Goal: Task Accomplishment & Management: Complete application form

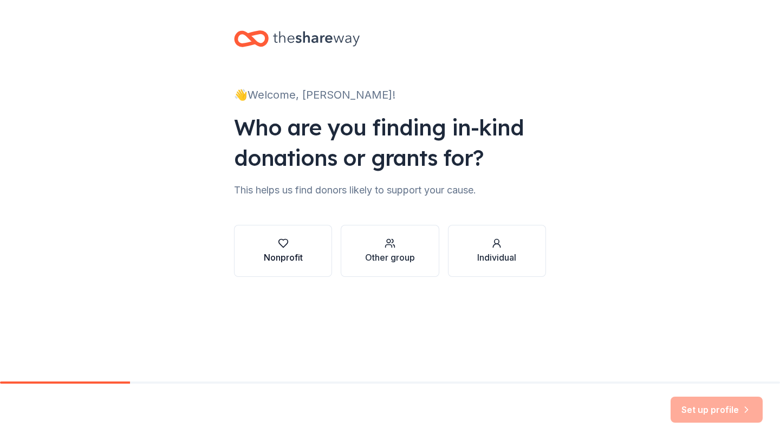
click at [290, 263] on div "Nonprofit" at bounding box center [283, 257] width 39 height 13
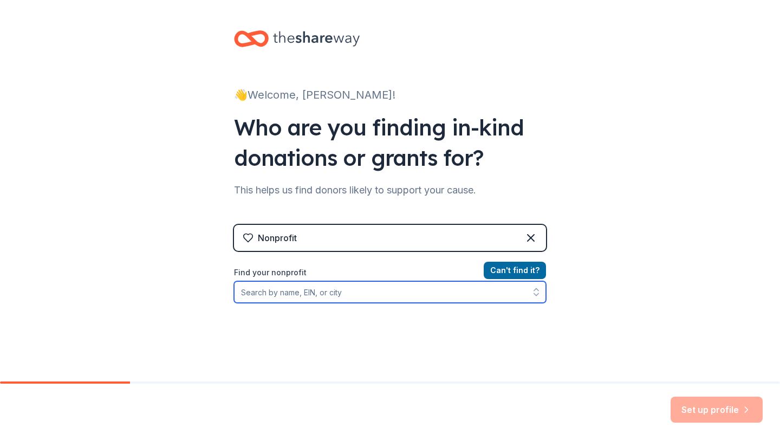
click at [323, 294] on input "Find your nonprofit" at bounding box center [390, 292] width 312 height 22
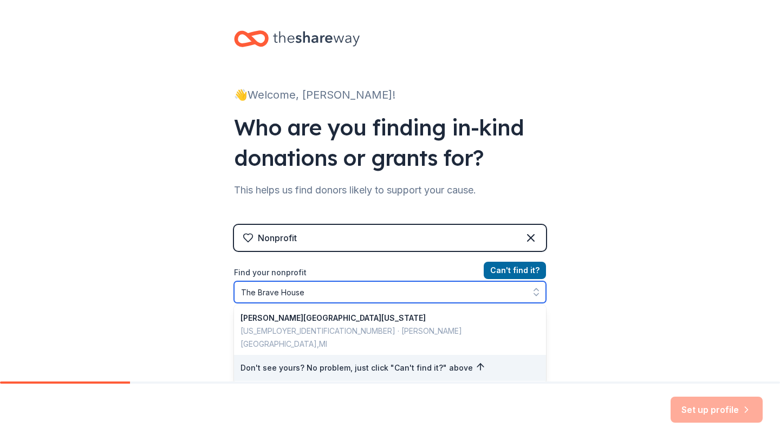
drag, startPoint x: 256, startPoint y: 295, endPoint x: 231, endPoint y: 295, distance: 25.5
click at [230, 295] on div "👋 Welcome, [PERSON_NAME]! Who are you finding in-kind donations or grants for? …" at bounding box center [390, 231] width 347 height 463
type input "Brave House"
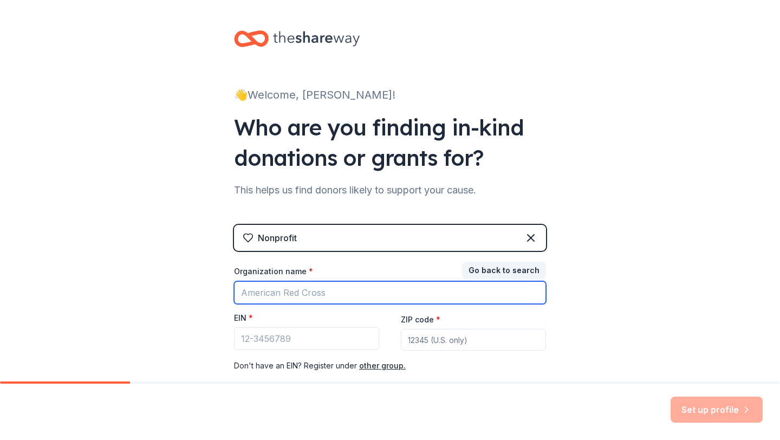
click at [314, 292] on input "Organization name *" at bounding box center [390, 292] width 312 height 23
click at [262, 297] on input "bravd house" at bounding box center [390, 292] width 312 height 23
click at [296, 297] on input "brave house" at bounding box center [390, 292] width 312 height 23
type input "brave house"
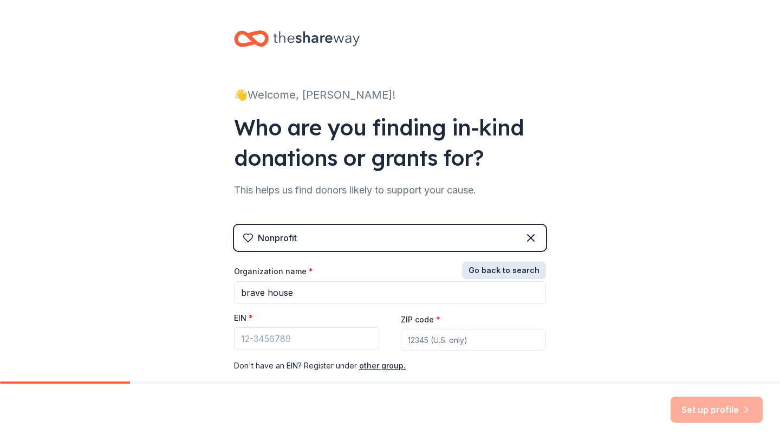
click at [502, 270] on button "Go back to search" at bounding box center [504, 270] width 84 height 17
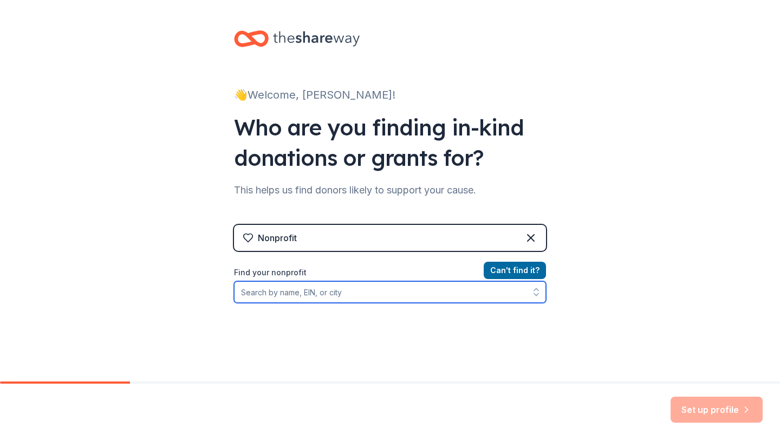
click at [314, 298] on input "Find your nonprofit" at bounding box center [390, 292] width 312 height 22
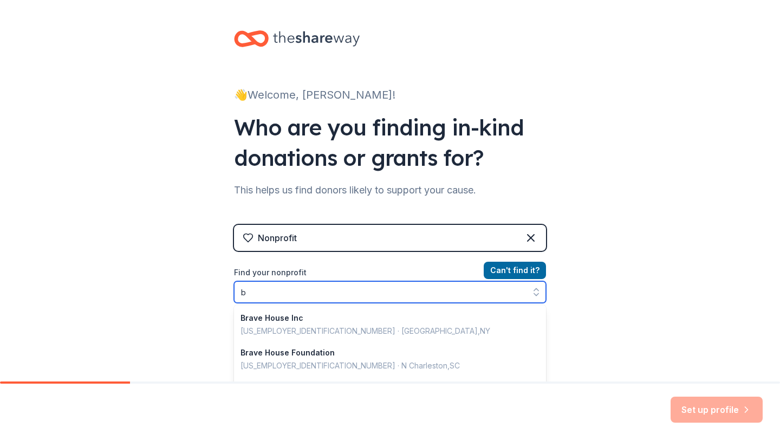
scroll to position [54, 0]
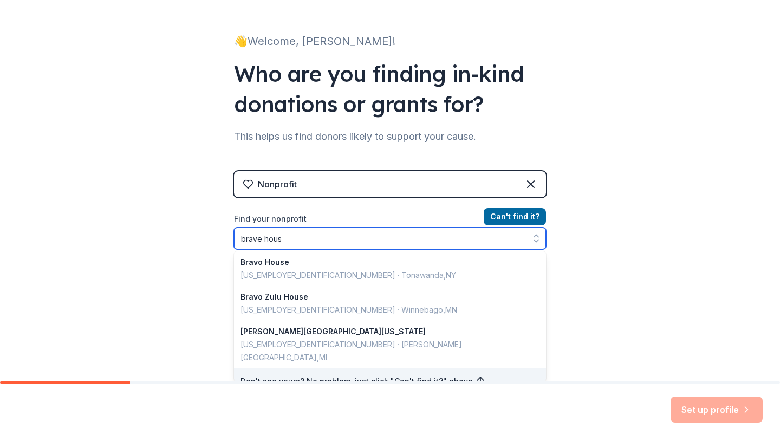
type input "brave house"
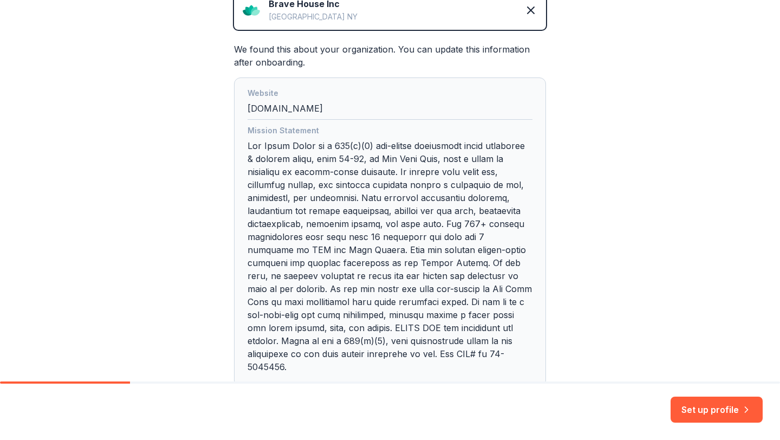
scroll to position [288, 0]
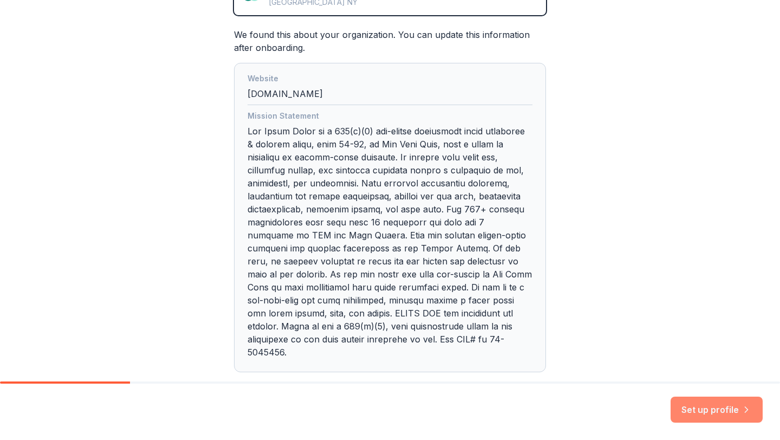
click at [720, 415] on button "Set up profile" at bounding box center [716, 409] width 92 height 26
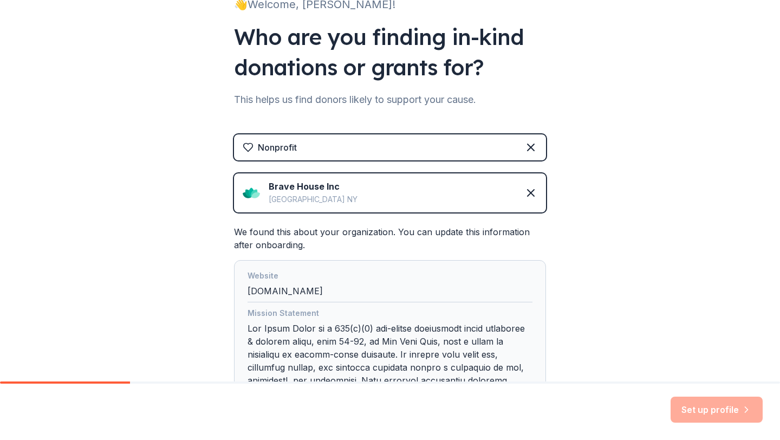
scroll to position [0, 0]
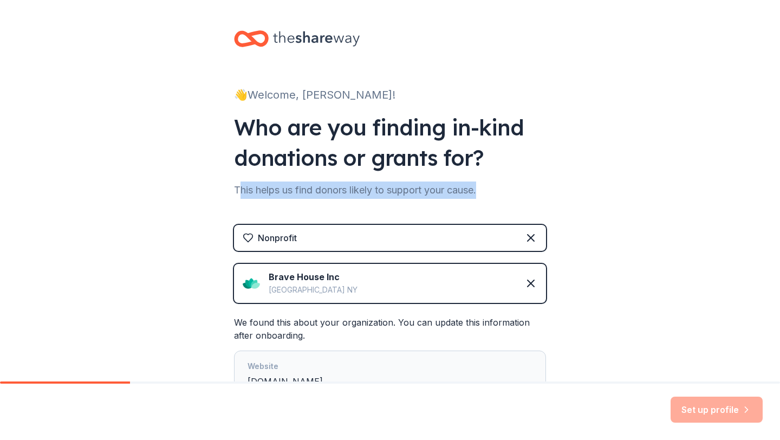
drag, startPoint x: 239, startPoint y: 190, endPoint x: 495, endPoint y: 188, distance: 256.1
click at [496, 191] on div "This helps us find donors likely to support your cause." at bounding box center [390, 189] width 312 height 17
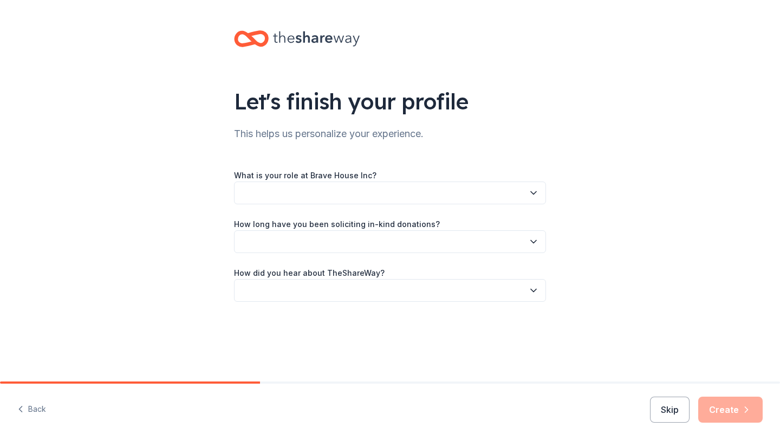
click at [328, 185] on button "button" at bounding box center [390, 192] width 312 height 23
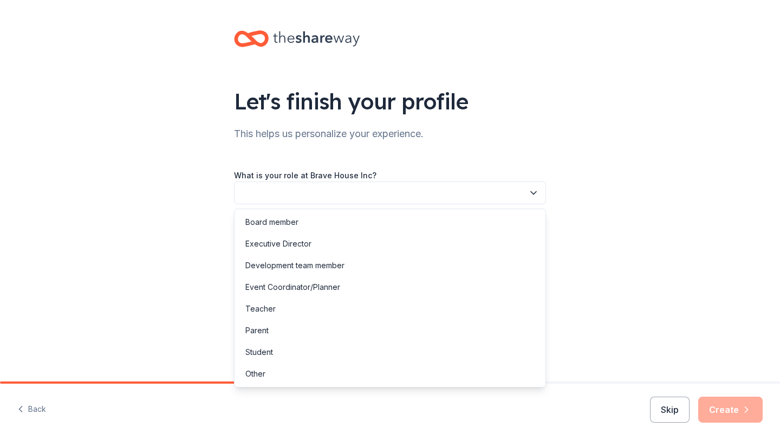
click at [455, 88] on div "Let's finish your profile This helps us personalize your experience. What is yo…" at bounding box center [390, 177] width 347 height 354
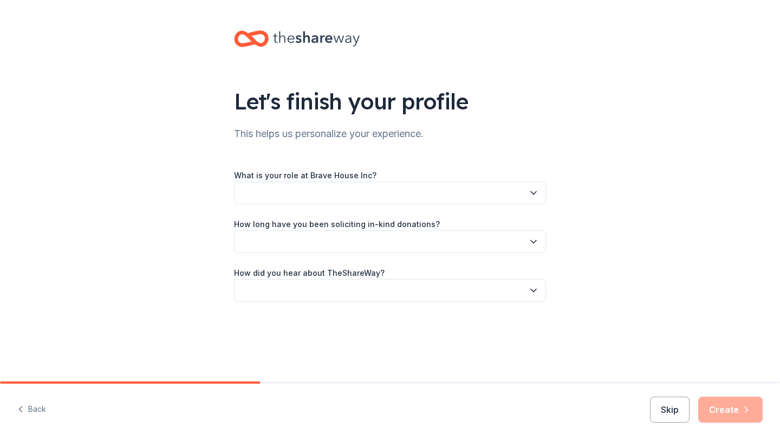
click at [326, 245] on button "button" at bounding box center [390, 241] width 312 height 23
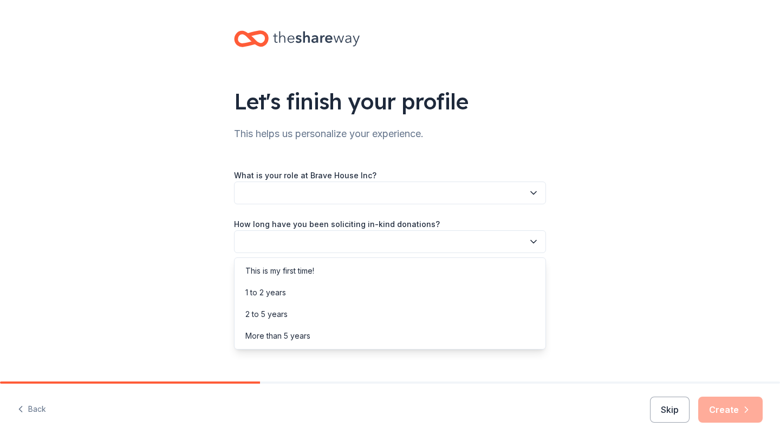
click at [446, 128] on div "Let's finish your profile This helps us personalize your experience. What is yo…" at bounding box center [390, 177] width 347 height 354
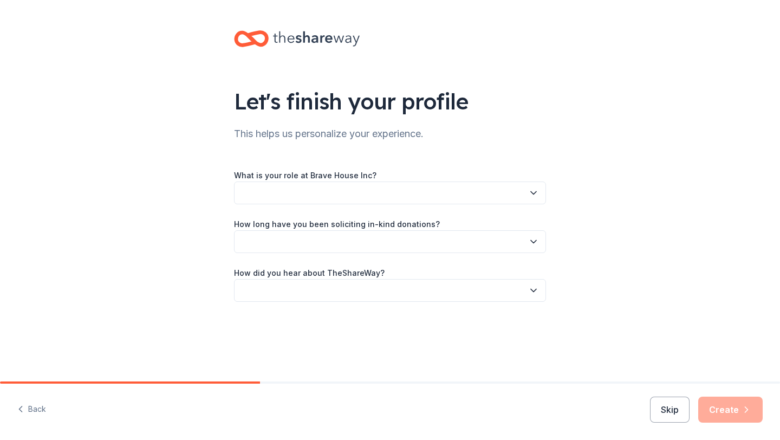
click at [361, 294] on button "button" at bounding box center [390, 290] width 312 height 23
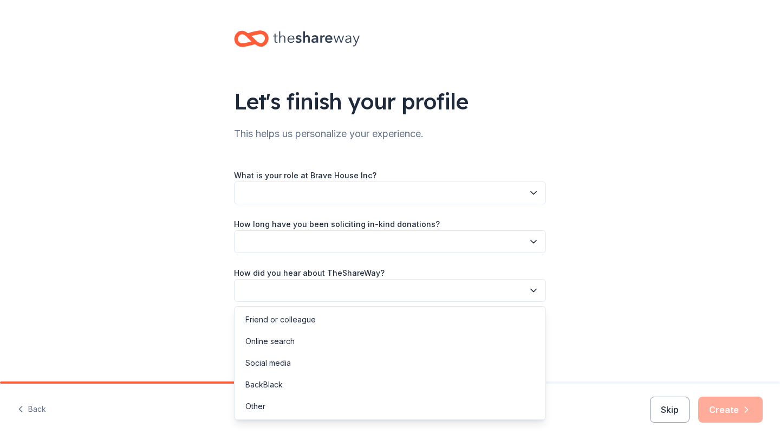
click at [522, 119] on div "Let's finish your profile This helps us personalize your experience. What is yo…" at bounding box center [390, 177] width 347 height 354
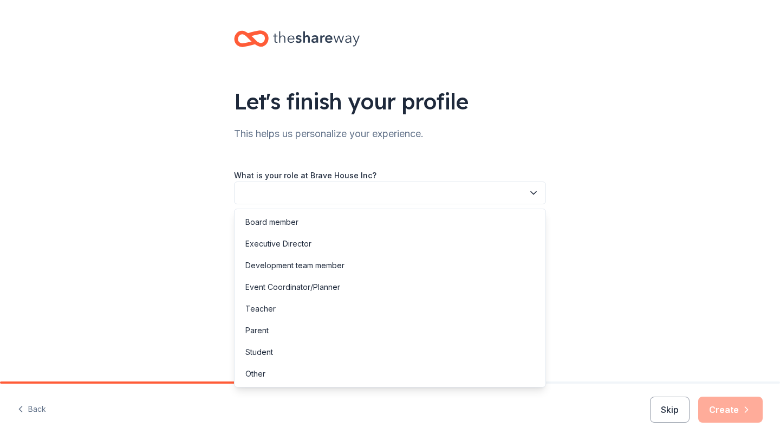
click at [363, 190] on button "button" at bounding box center [390, 192] width 312 height 23
click at [305, 289] on div "Event Coordinator/Planner" at bounding box center [292, 287] width 95 height 13
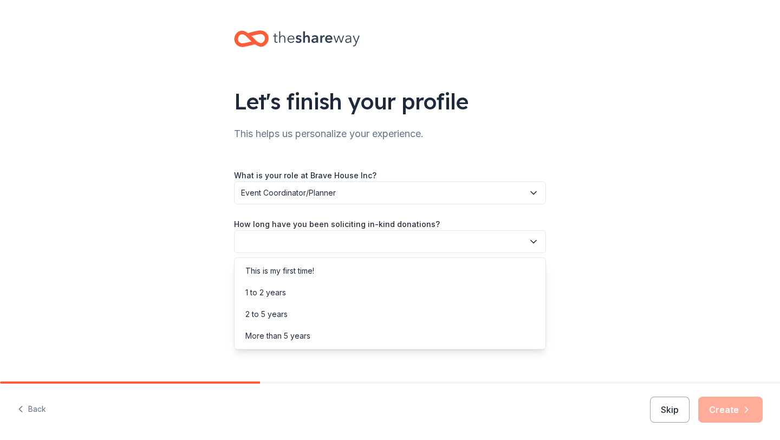
click at [324, 237] on button "button" at bounding box center [390, 241] width 312 height 23
click at [303, 294] on div "1 to 2 years" at bounding box center [390, 293] width 307 height 22
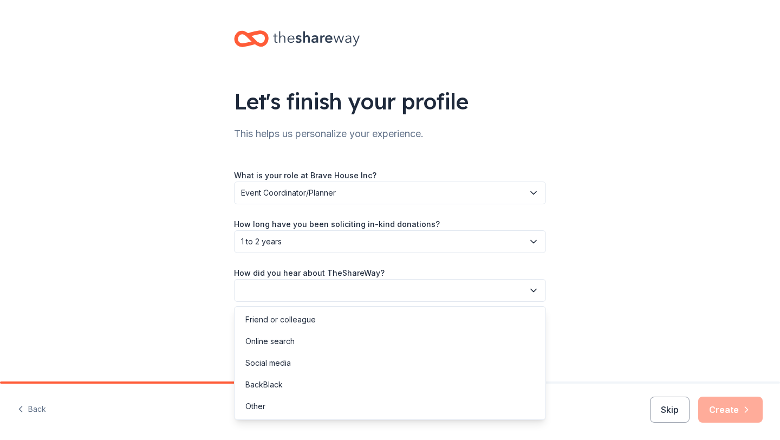
click at [324, 286] on button "button" at bounding box center [390, 290] width 312 height 23
click at [288, 343] on div "Online search" at bounding box center [269, 341] width 49 height 13
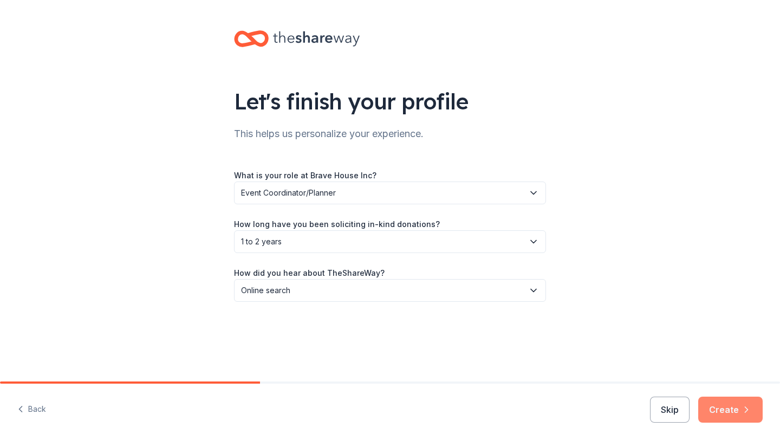
click at [718, 403] on button "Create" at bounding box center [730, 409] width 64 height 26
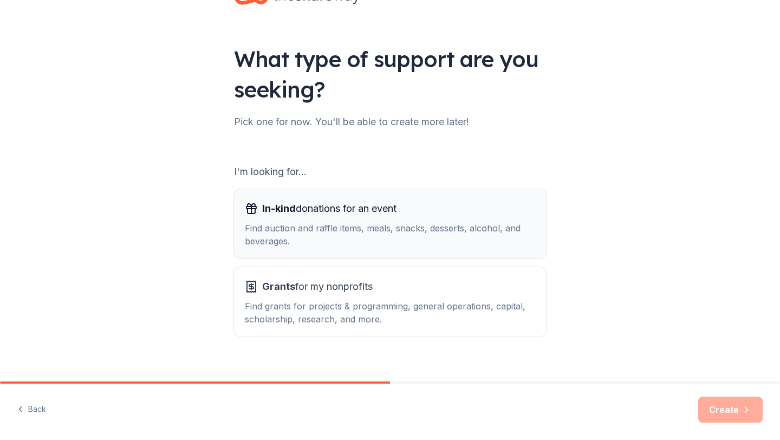
scroll to position [56, 0]
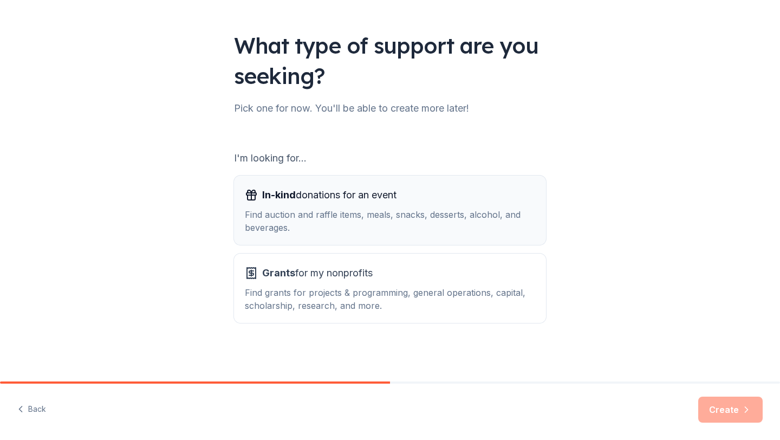
click at [330, 232] on div "Find auction and raffle items, meals, snacks, desserts, alcohol, and beverages." at bounding box center [390, 221] width 290 height 26
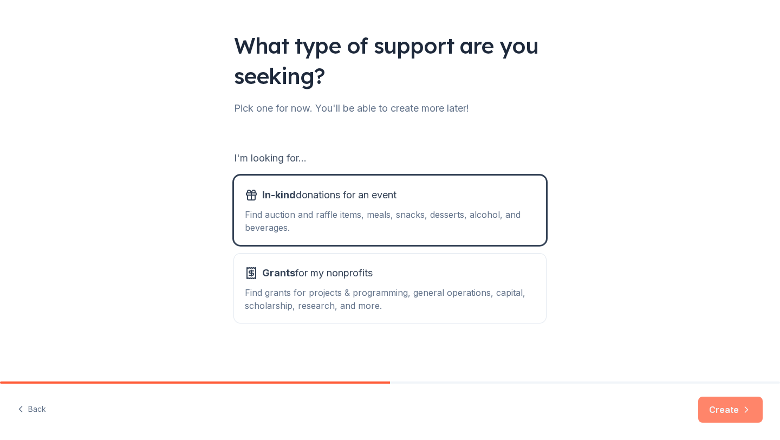
click at [733, 410] on button "Create" at bounding box center [730, 409] width 64 height 26
